Goal: Use online tool/utility

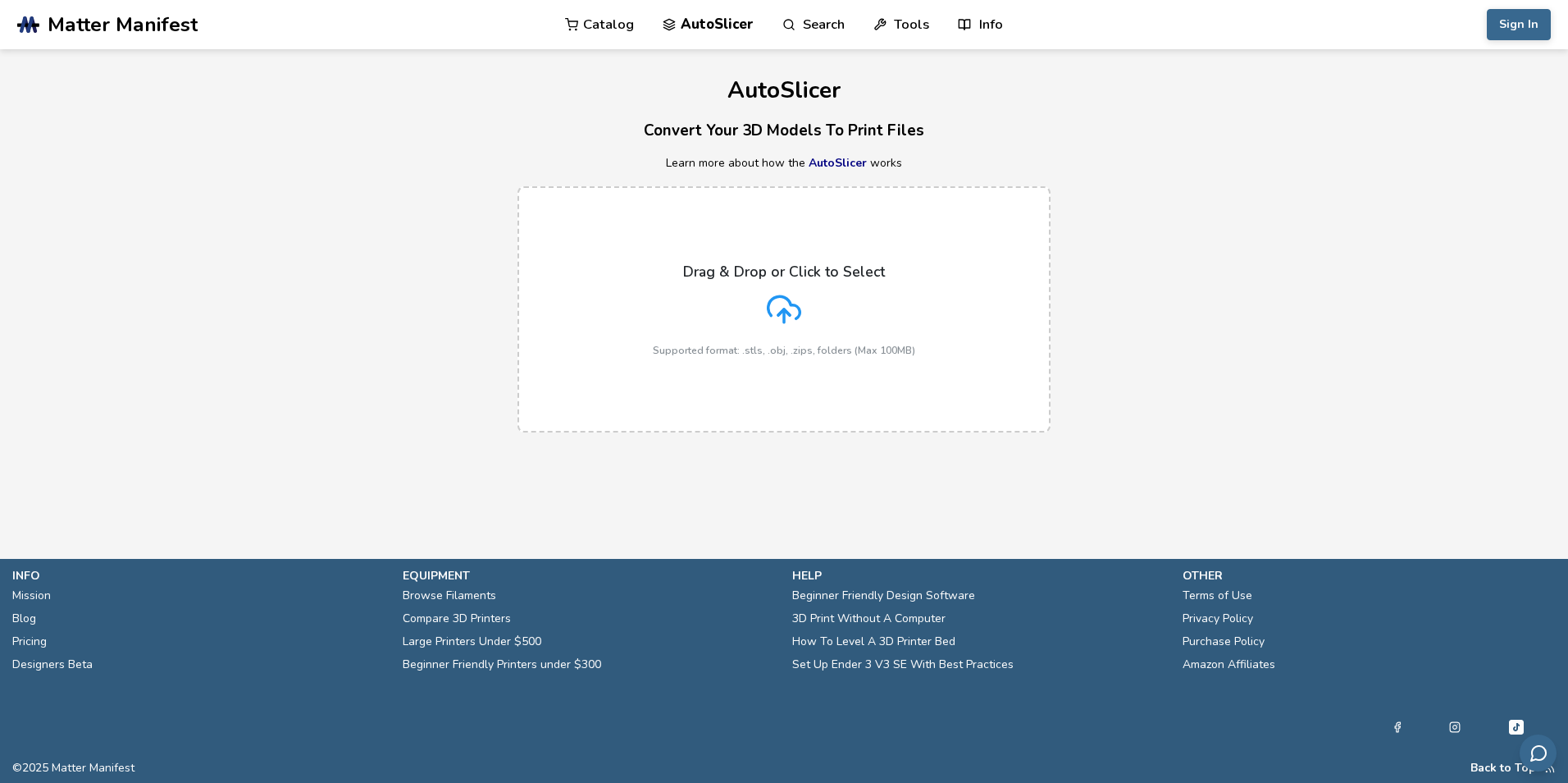
click at [790, 299] on icon at bounding box center [784, 309] width 34 height 34
click at [0, 0] on input "Drag & Drop or Click to Select Supported format: .stls, .obj, .zips, folders (M…" at bounding box center [0, 0] width 0 height 0
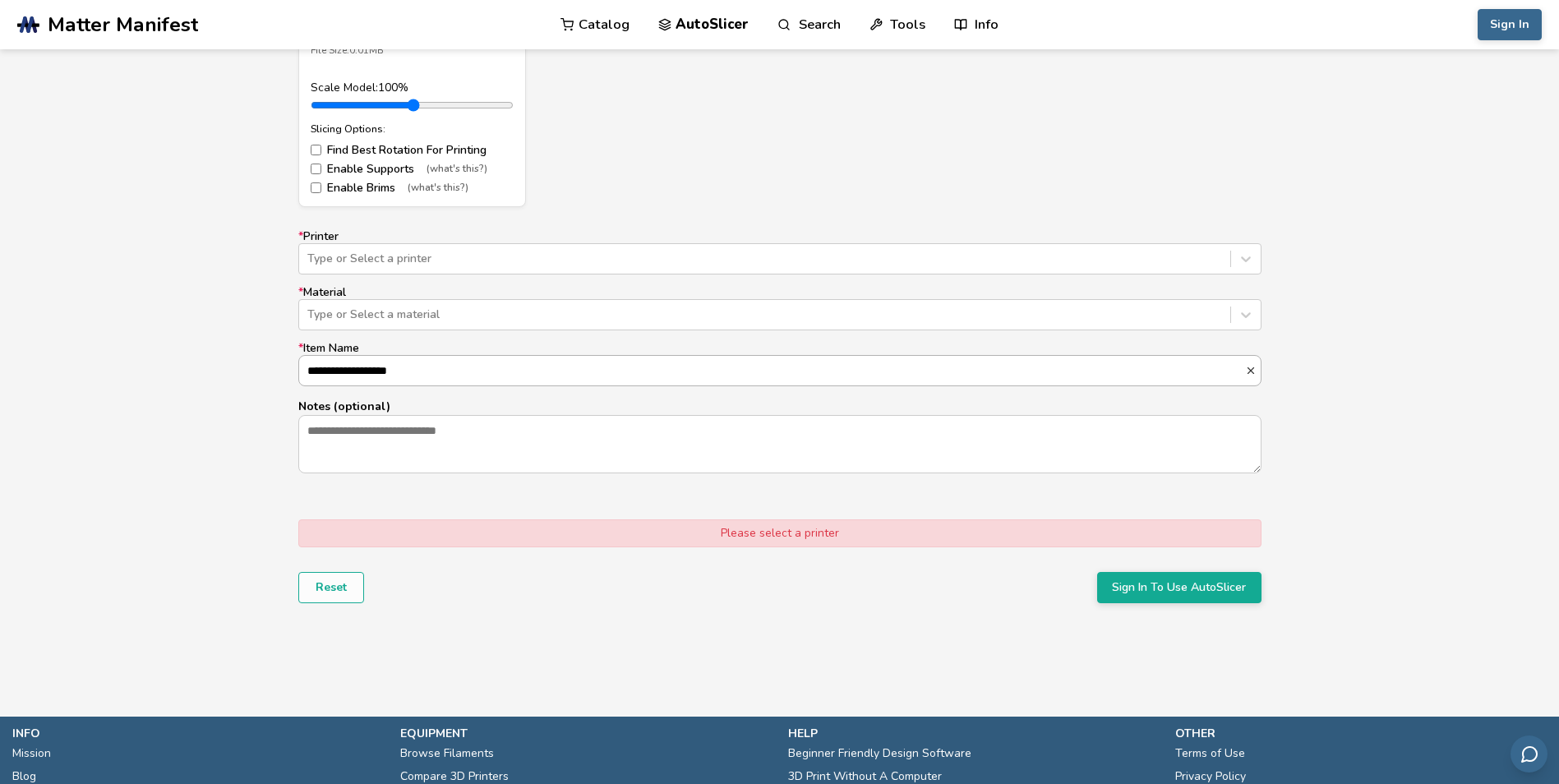
scroll to position [986, 0]
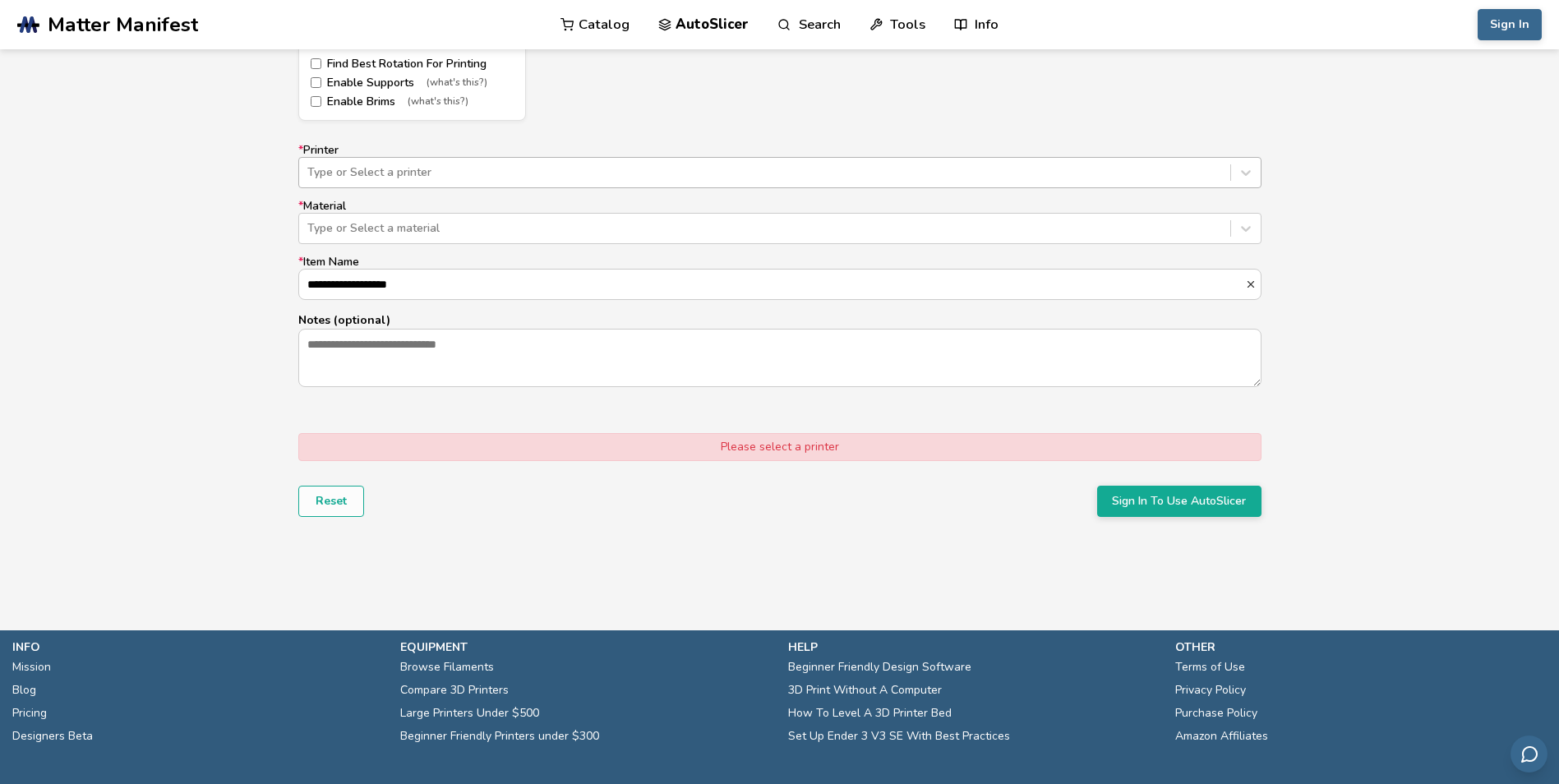
click at [487, 175] on div at bounding box center [764, 172] width 914 height 16
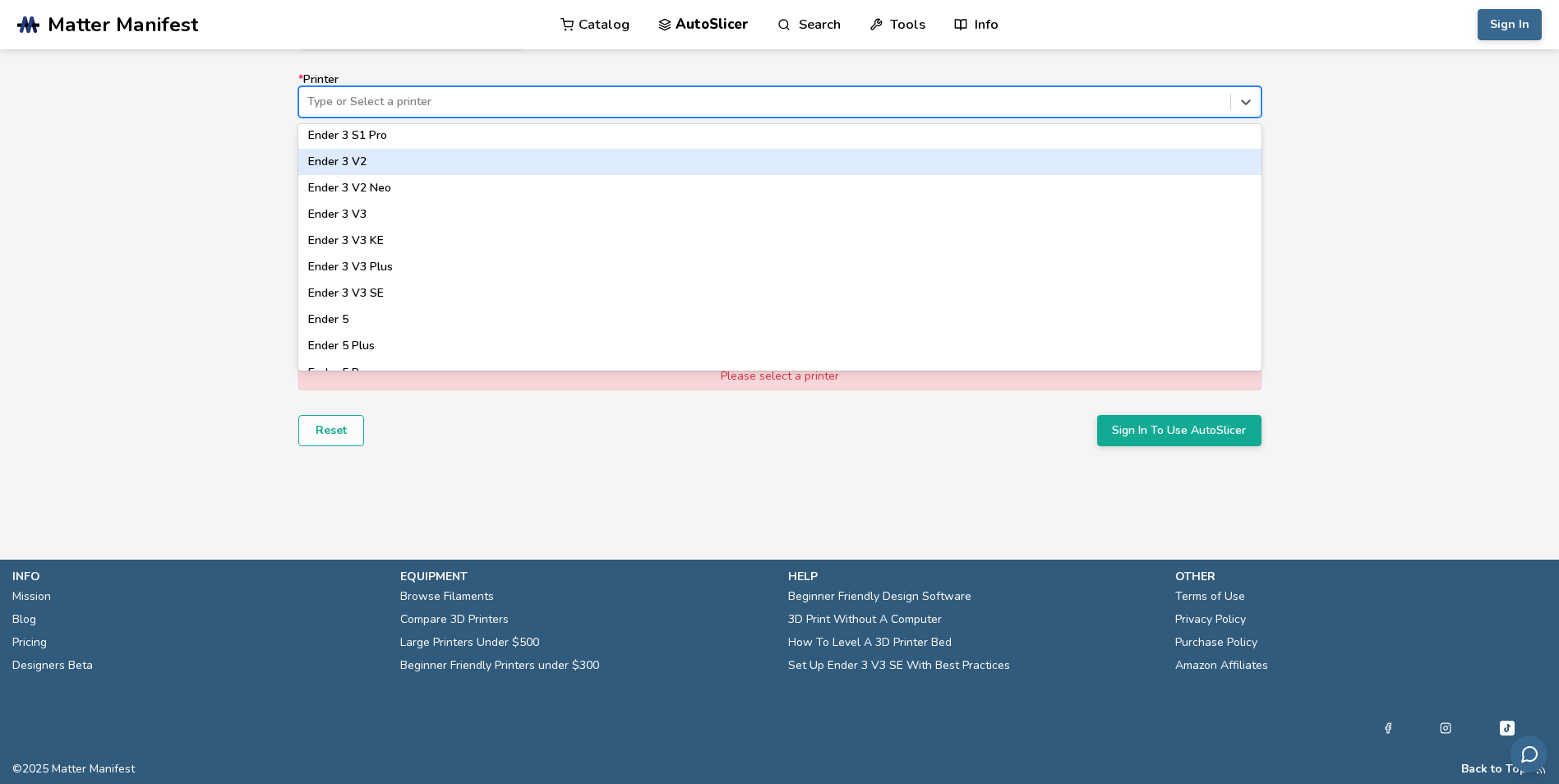
scroll to position [1395, 0]
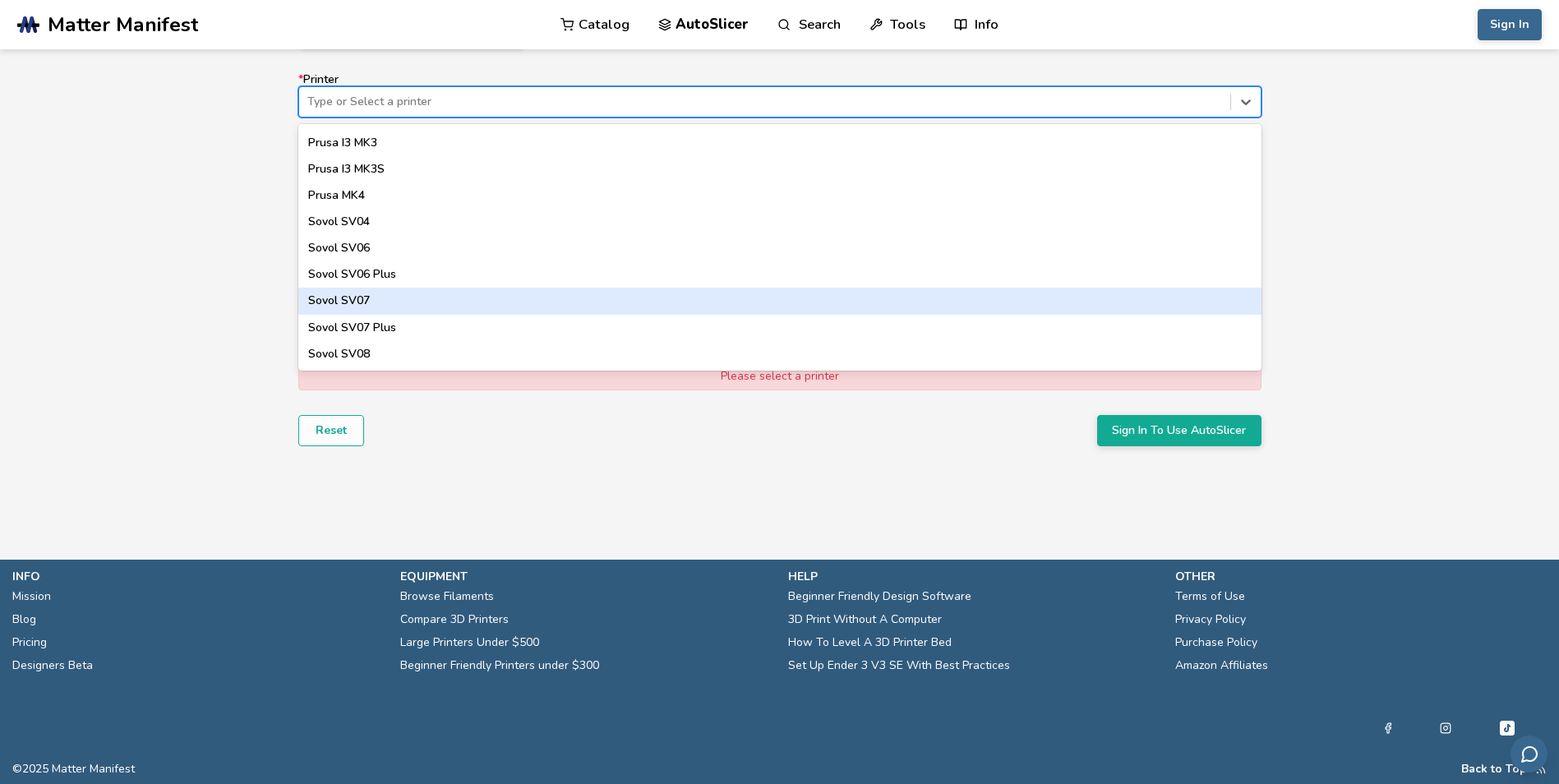
click at [1310, 293] on div "Model Controls: Click and drag to rotate • Scroll to zoom • Right click and dra…" at bounding box center [780, 22] width 1559 height 977
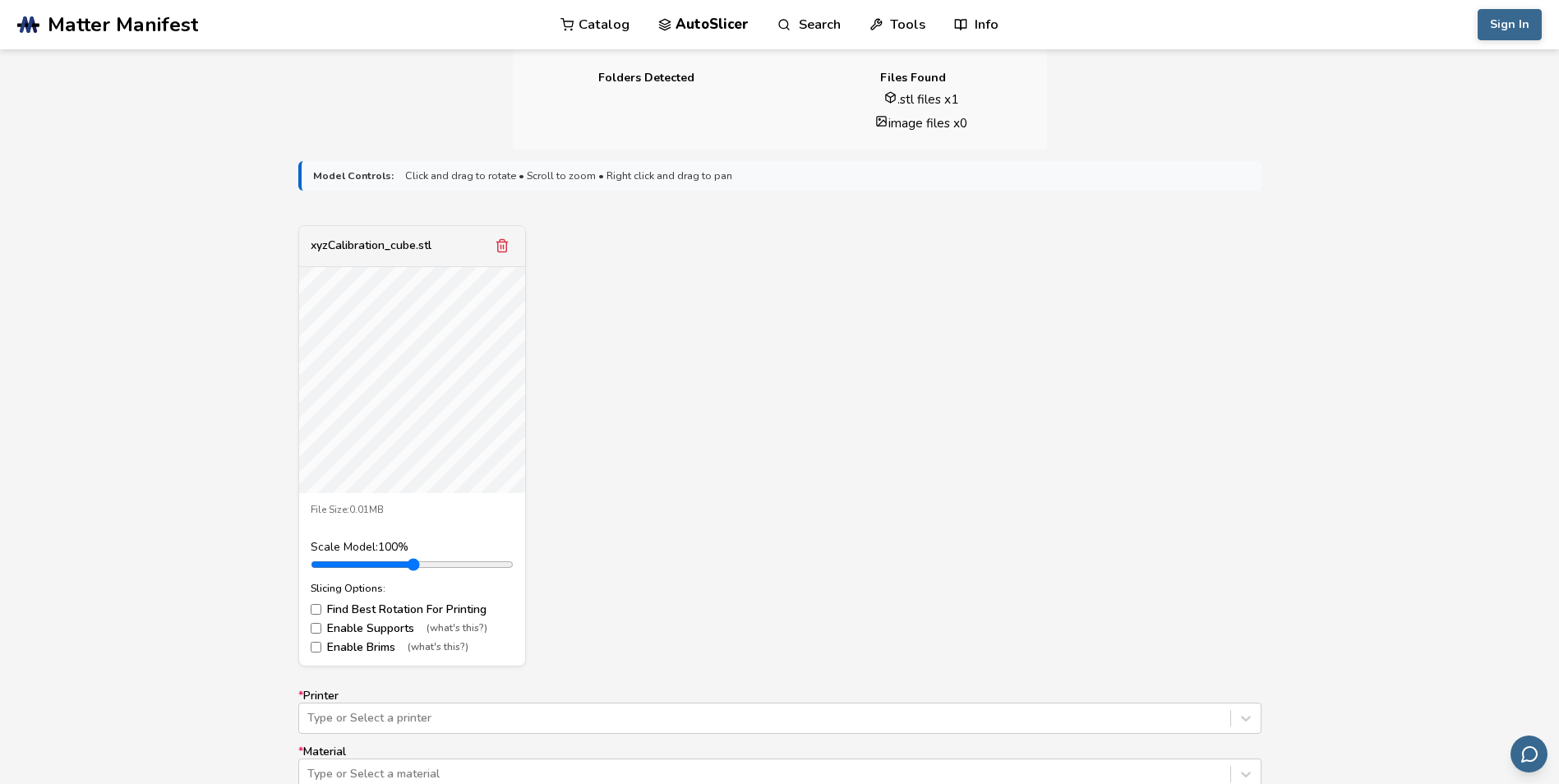
scroll to position [904, 0]
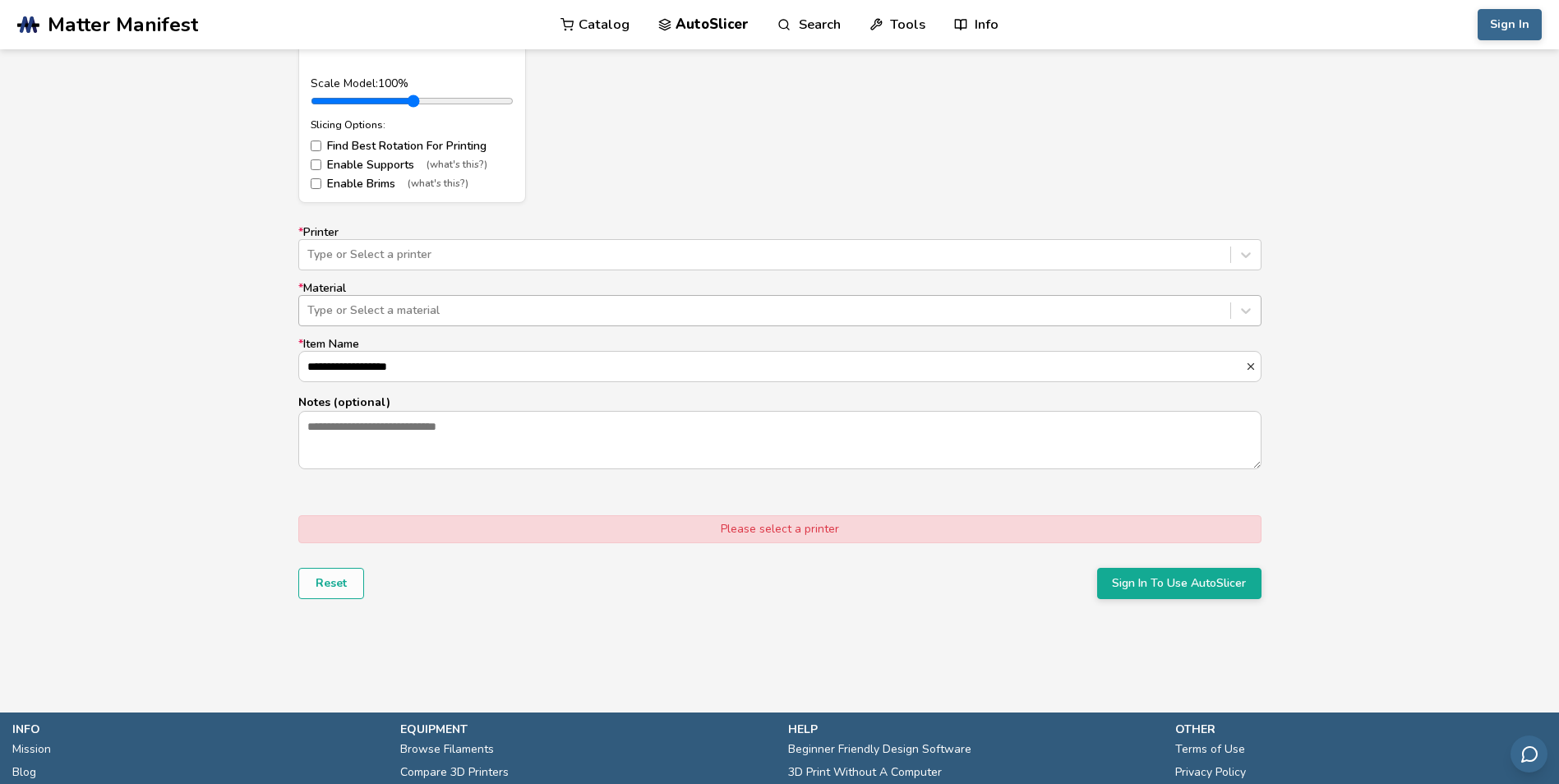
click at [564, 314] on div at bounding box center [764, 310] width 914 height 16
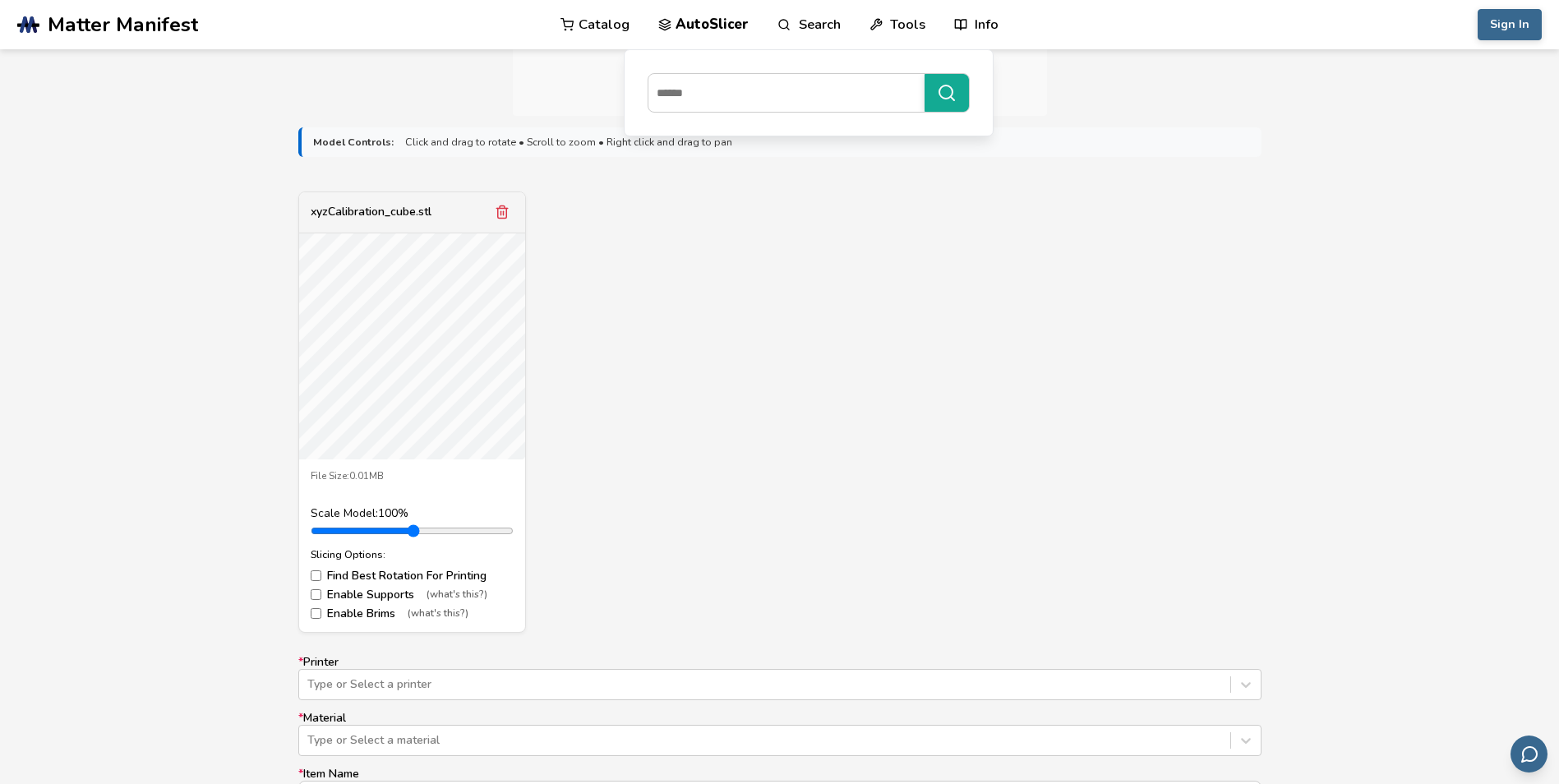
scroll to position [493, 0]
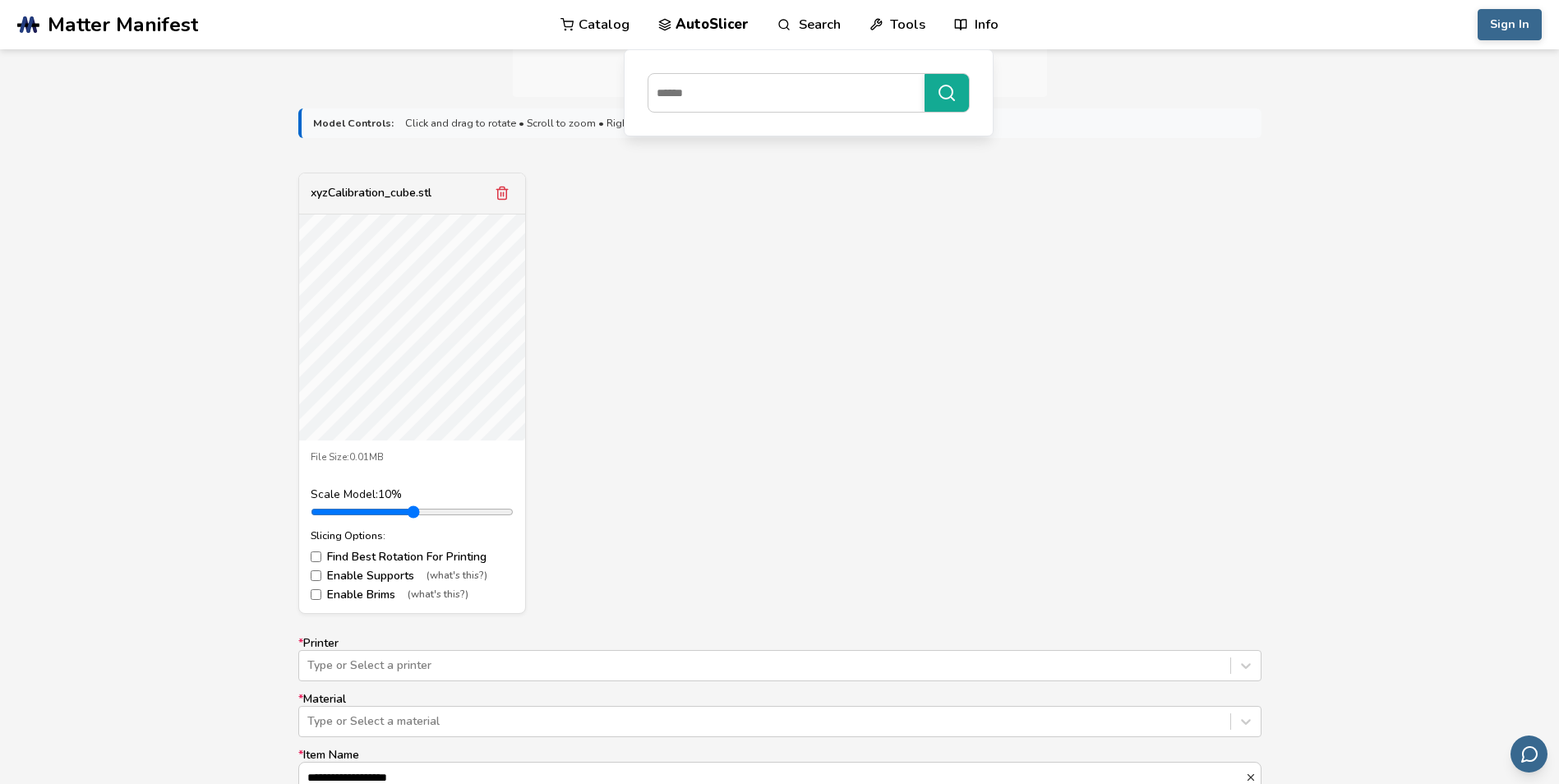
drag, startPoint x: 354, startPoint y: 507, endPoint x: 161, endPoint y: 495, distance: 193.4
click at [311, 506] on input "range" at bounding box center [412, 512] width 203 height 13
drag, startPoint x: 317, startPoint y: 511, endPoint x: 354, endPoint y: 509, distance: 37.1
click at [354, 509] on input "range" at bounding box center [412, 512] width 203 height 13
type input "*"
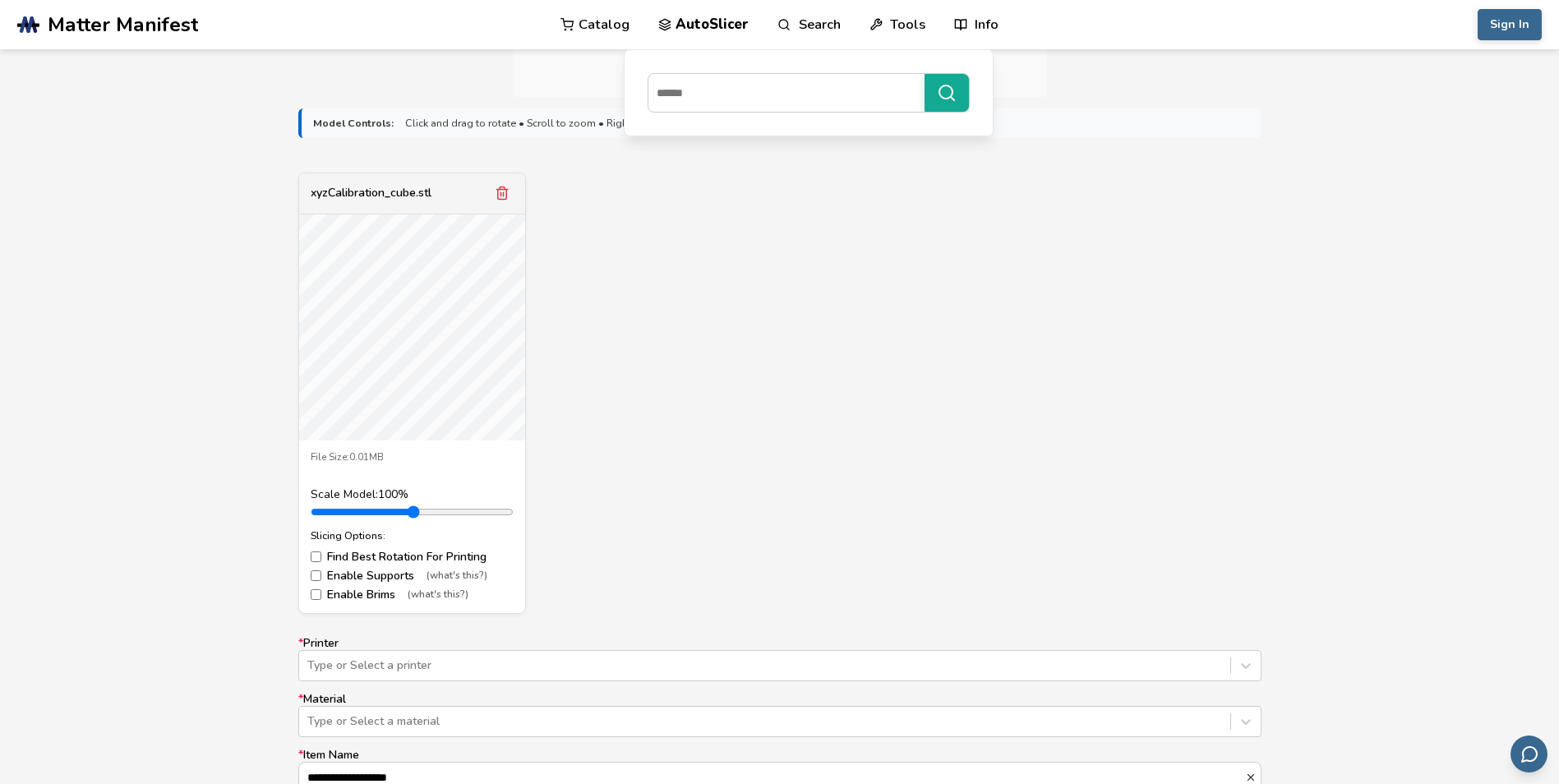
click at [352, 510] on input "range" at bounding box center [412, 512] width 203 height 13
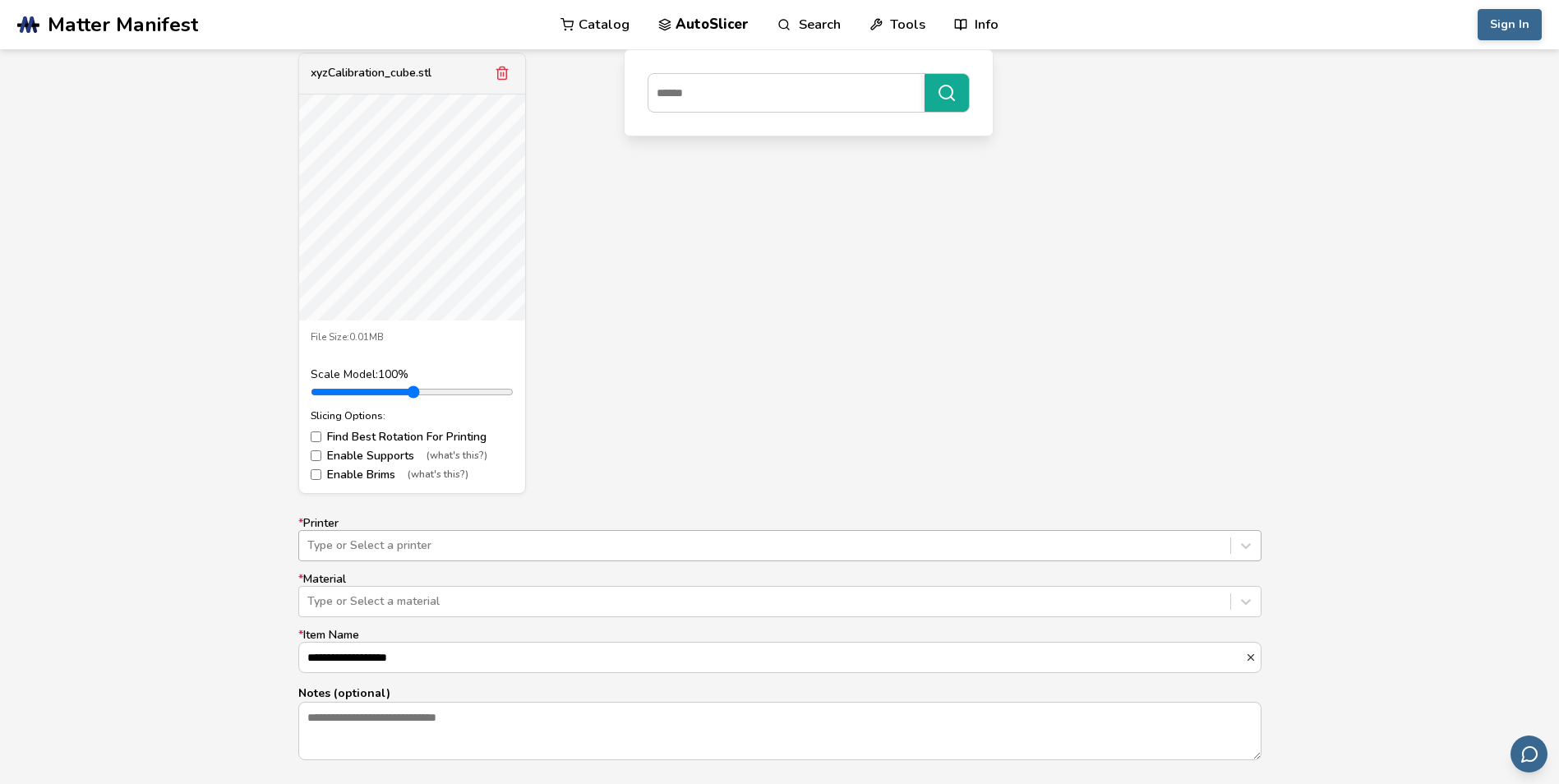
scroll to position [657, 0]
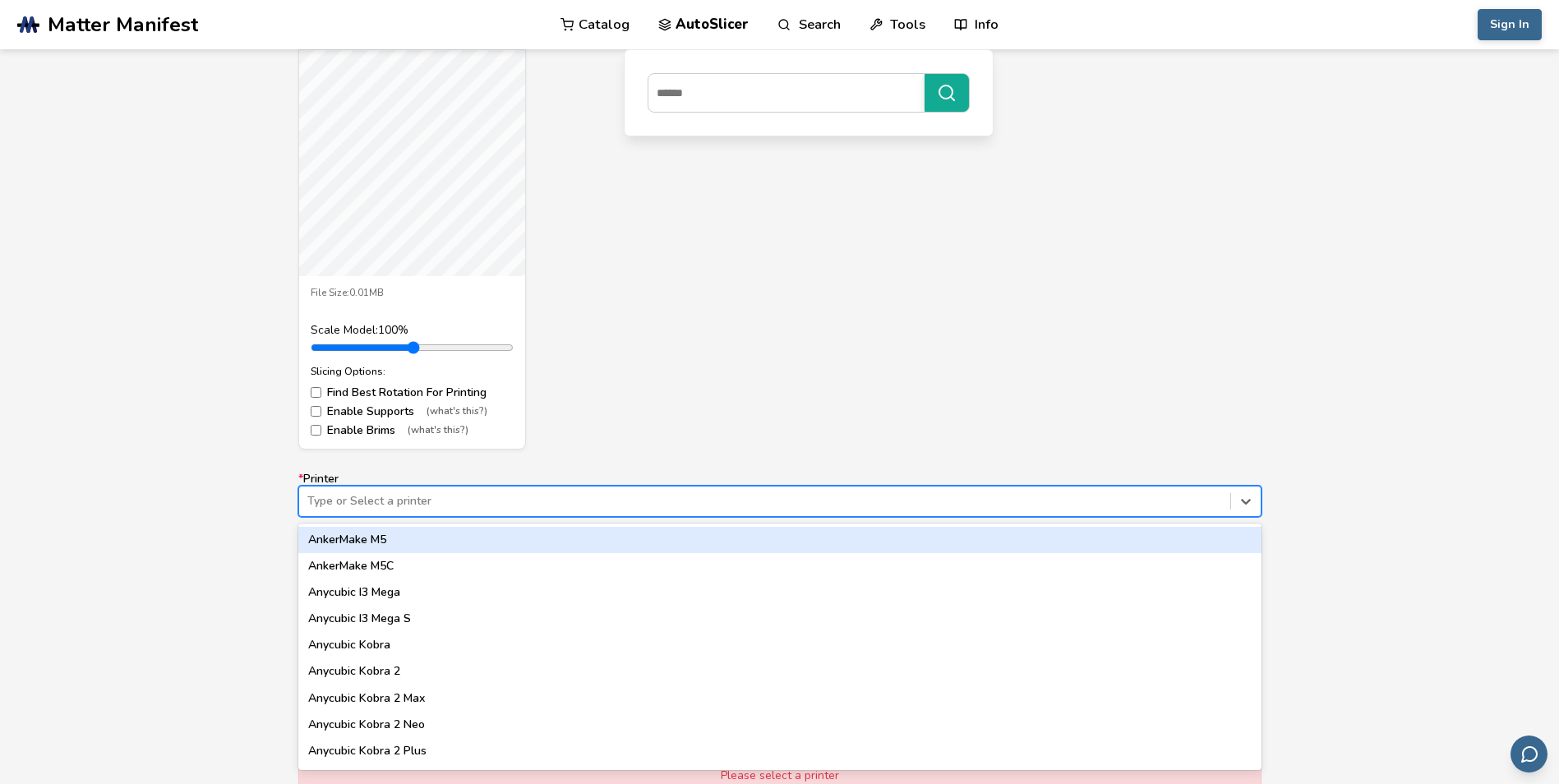
click at [388, 500] on div at bounding box center [764, 501] width 914 height 16
click at [665, 390] on div "xyzCalibration_cube.stl File Size: 0.01MB Scale Model: 100 % Slicing Options: F…" at bounding box center [780, 229] width 963 height 441
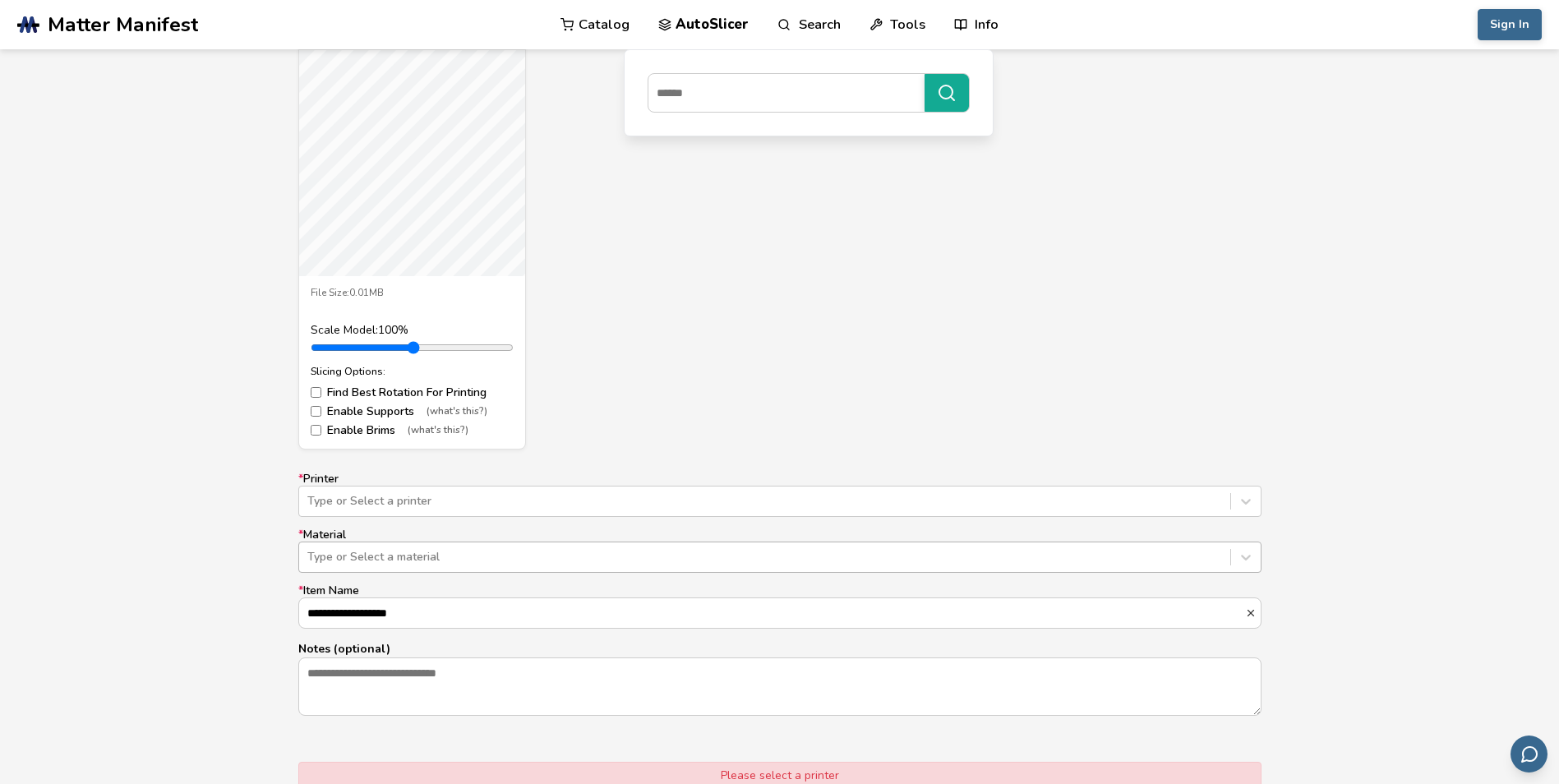
click at [465, 556] on div at bounding box center [764, 556] width 914 height 16
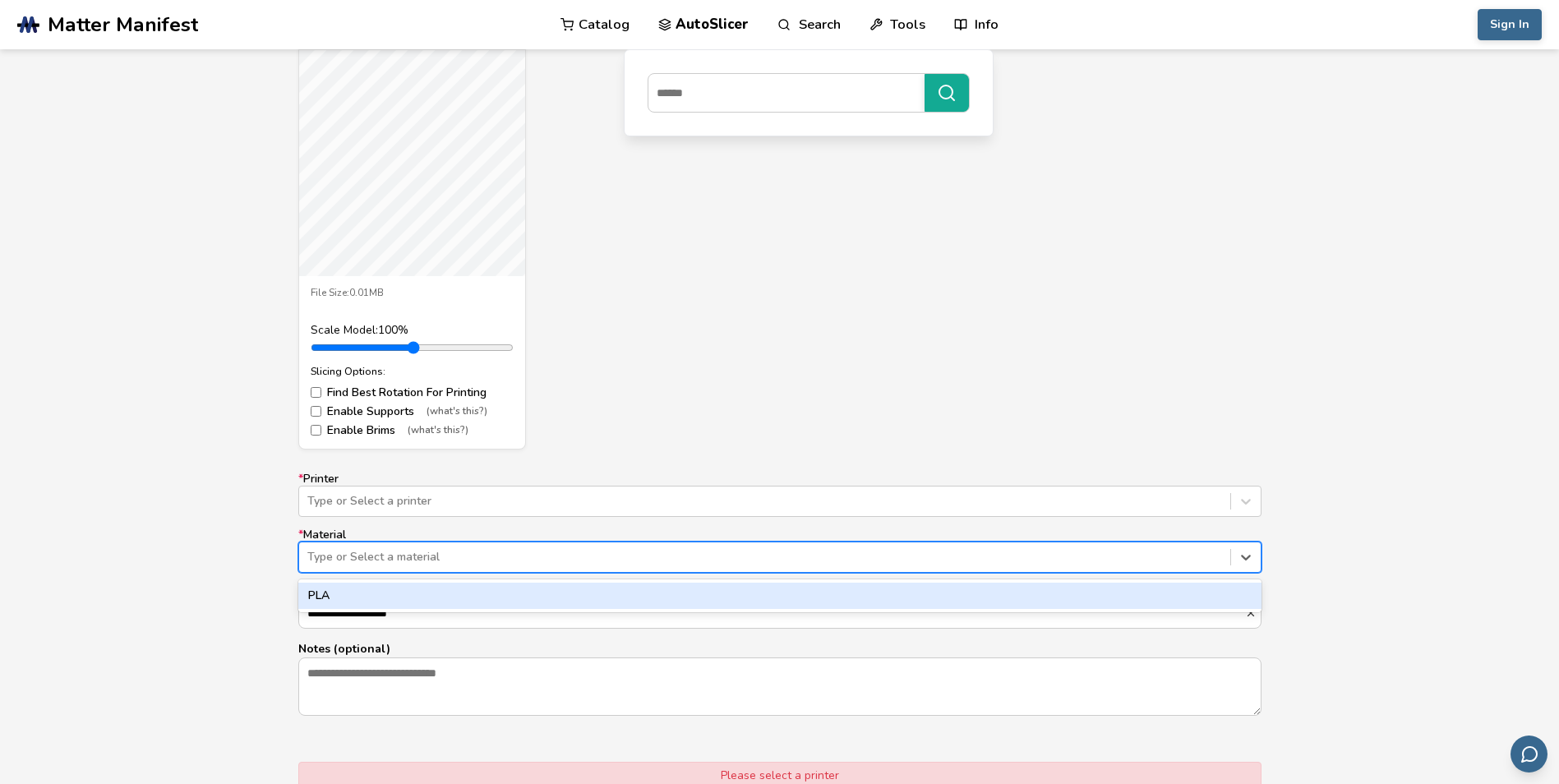
click at [465, 556] on div at bounding box center [764, 556] width 914 height 16
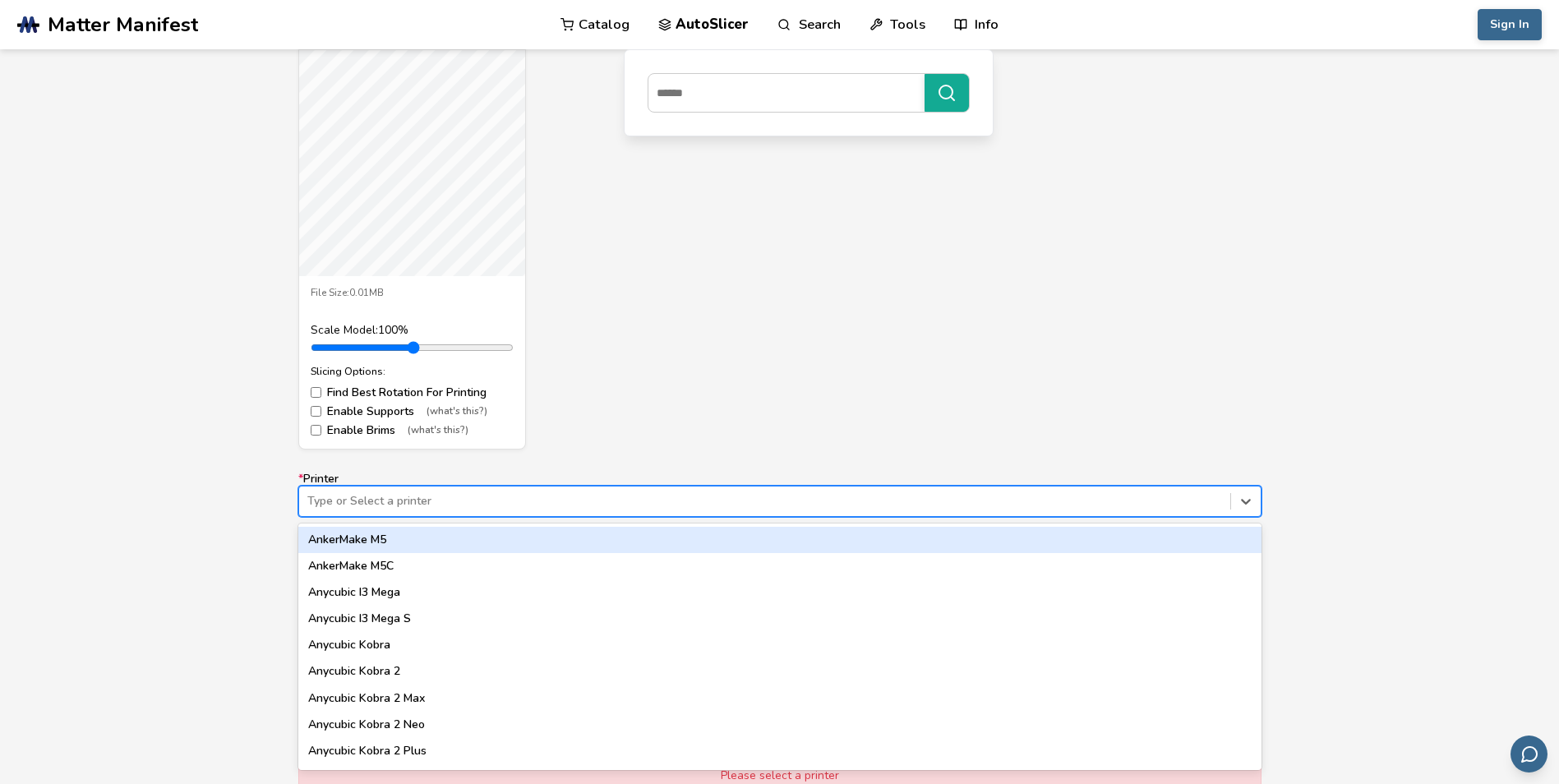
click at [537, 490] on div "Type or Select a printer" at bounding box center [765, 501] width 932 height 23
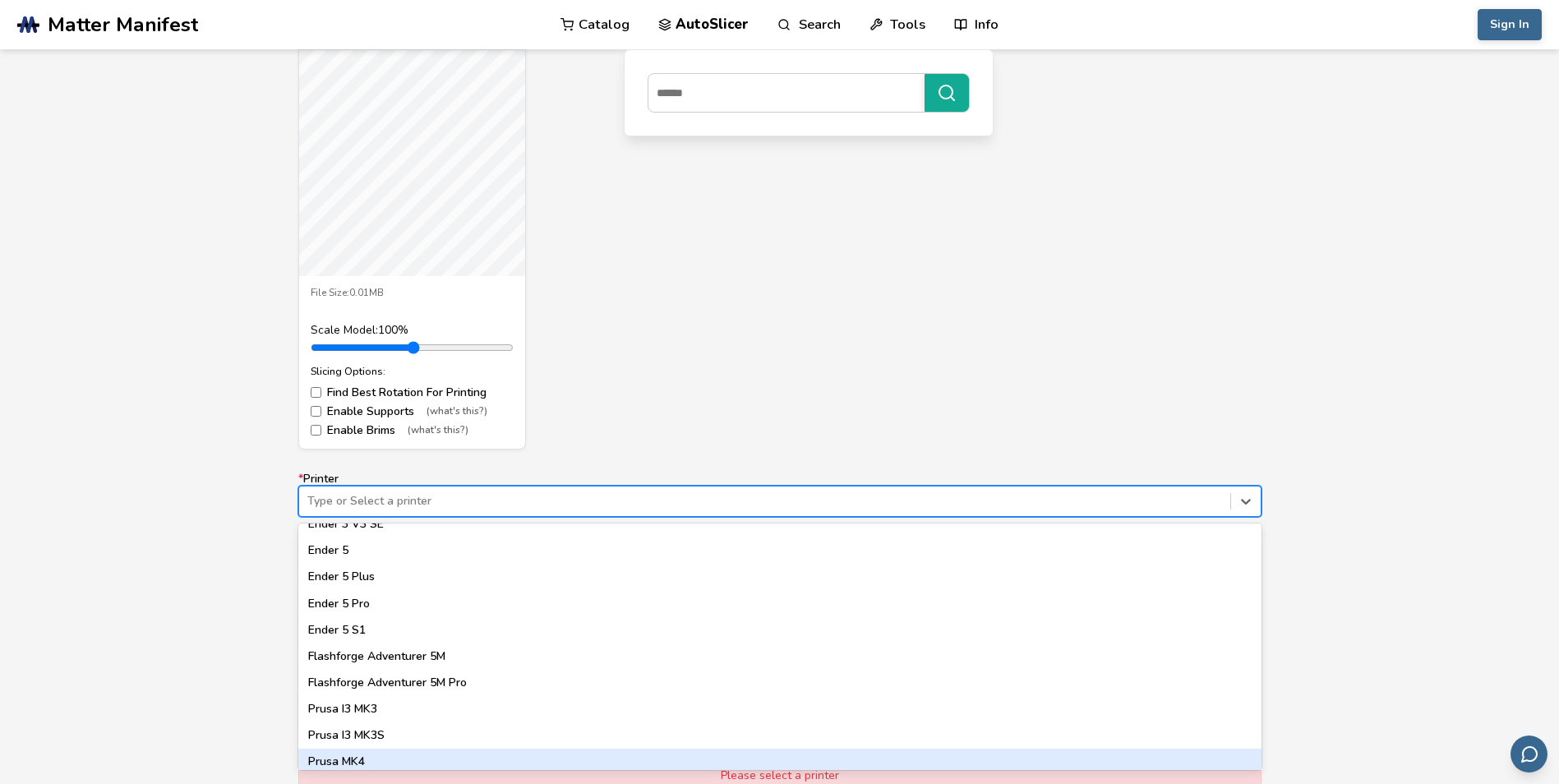
scroll to position [1395, 0]
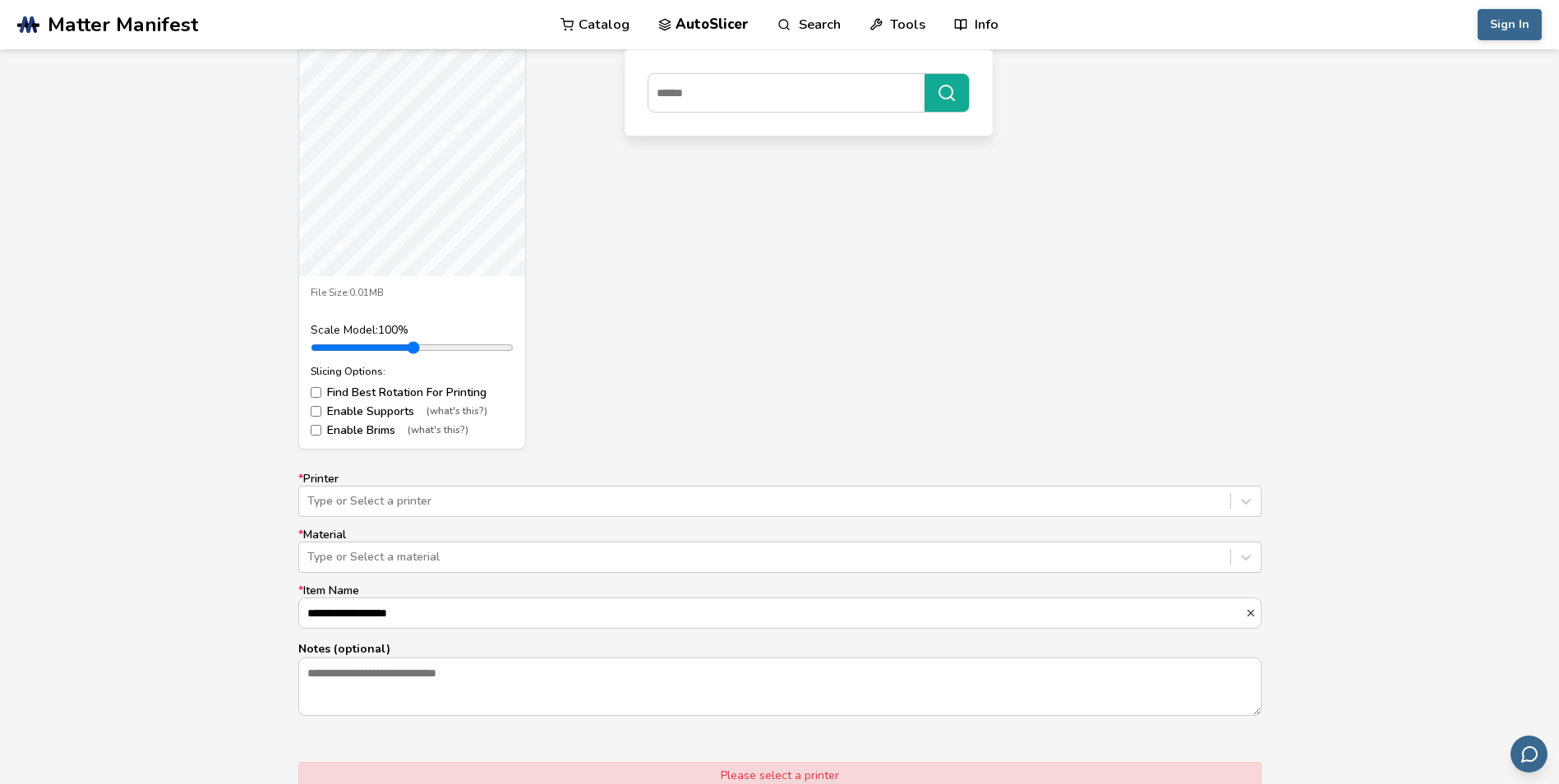
click at [651, 412] on div "xyzCalibration_cube.stl File Size: 0.01MB Scale Model: 100 % Slicing Options: F…" at bounding box center [780, 229] width 963 height 441
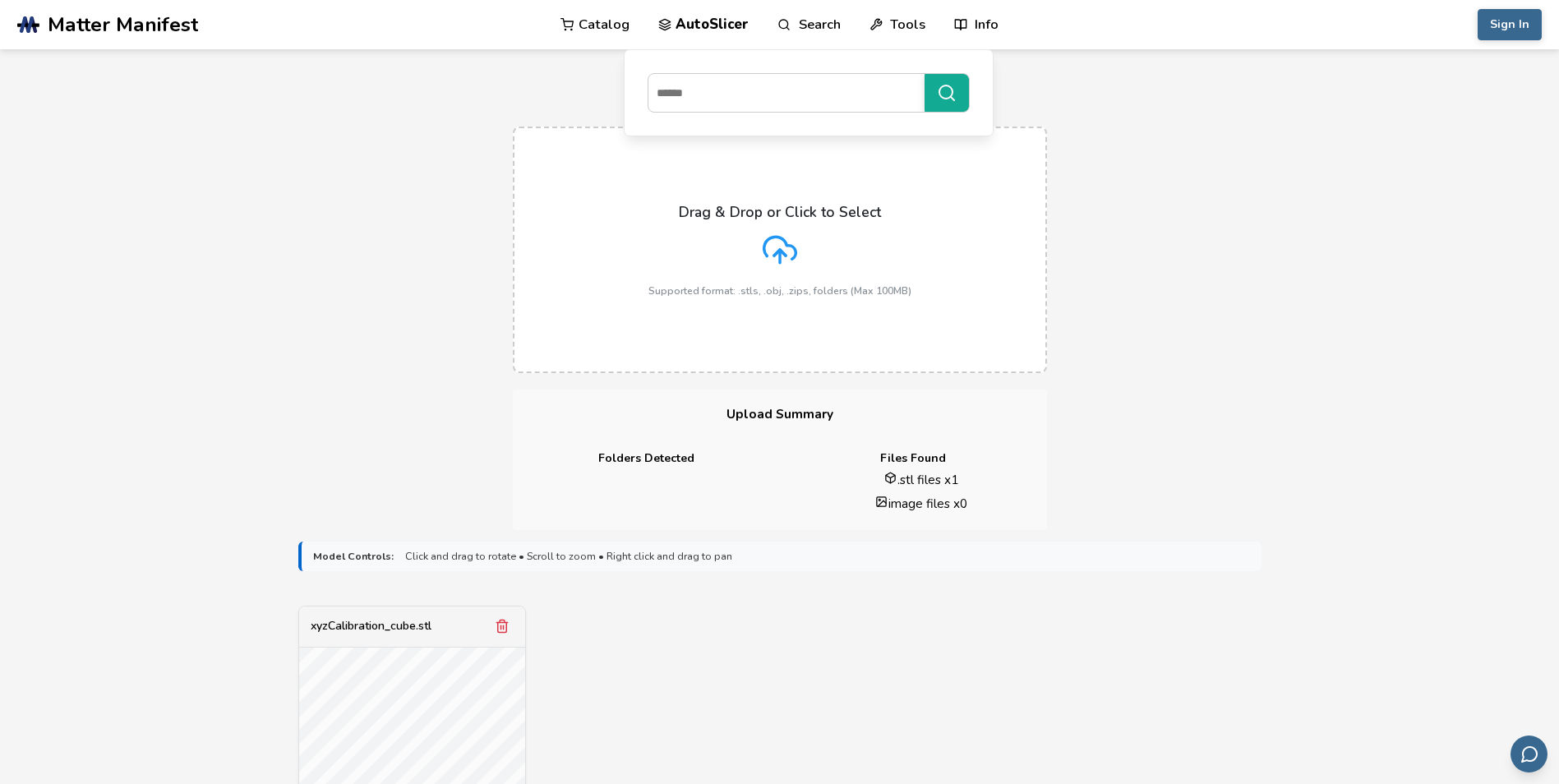
scroll to position [0, 0]
